Goal: Task Accomplishment & Management: Manage account settings

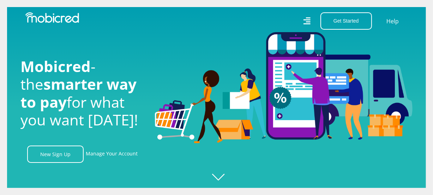
scroll to position [0, 1609]
click at [101, 154] on link "Manage Your Account" at bounding box center [112, 153] width 52 height 17
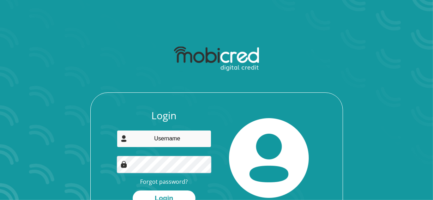
click at [166, 143] on input "email" at bounding box center [164, 138] width 95 height 17
type input "makomabanele@gmail.com"
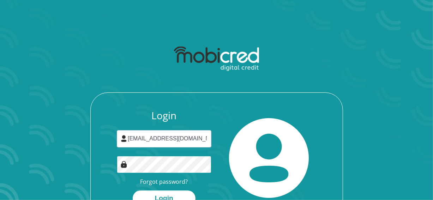
click at [133, 191] on button "Login" at bounding box center [164, 199] width 63 height 16
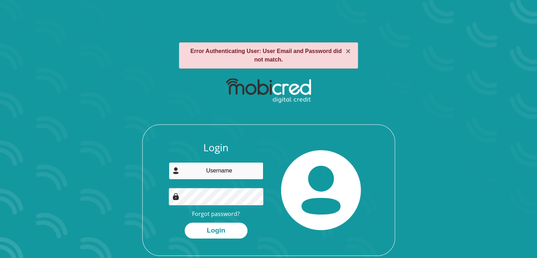
click at [241, 167] on input "email" at bounding box center [216, 170] width 95 height 17
type input "[EMAIL_ADDRESS][DOMAIN_NAME]"
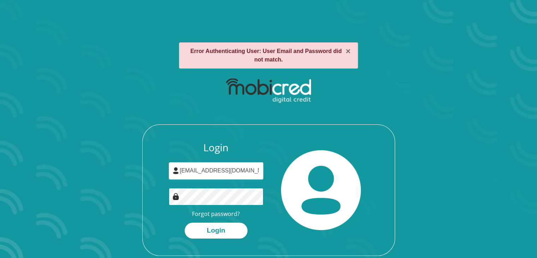
click at [185, 200] on button "Login" at bounding box center [216, 230] width 63 height 16
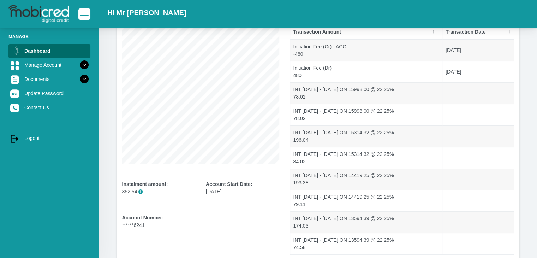
scroll to position [139, 0]
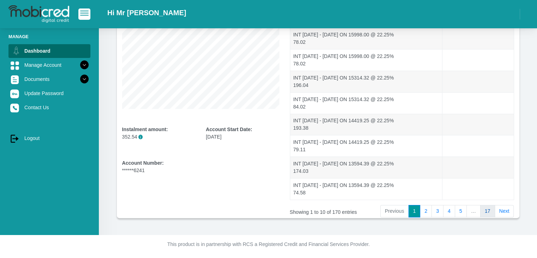
click at [487, 213] on link "17" at bounding box center [487, 211] width 15 height 13
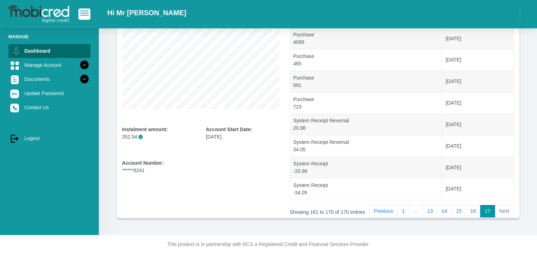
click at [506, 212] on li "Next" at bounding box center [504, 211] width 19 height 13
click at [78, 65] on icon at bounding box center [84, 65] width 12 height 12
